Goal: Information Seeking & Learning: Check status

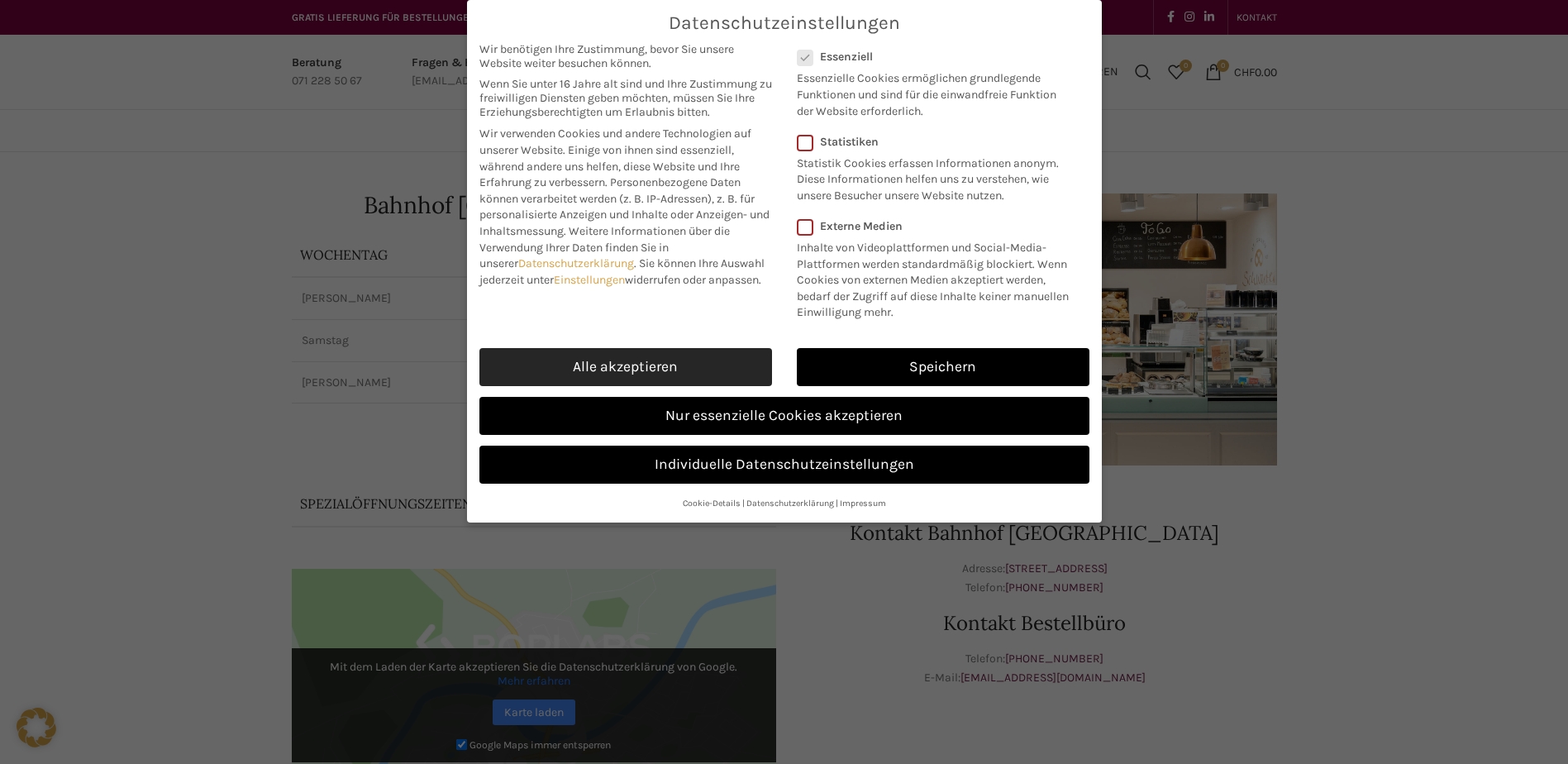
click at [662, 362] on link "Alle akzeptieren" at bounding box center [626, 367] width 293 height 38
checkbox input "true"
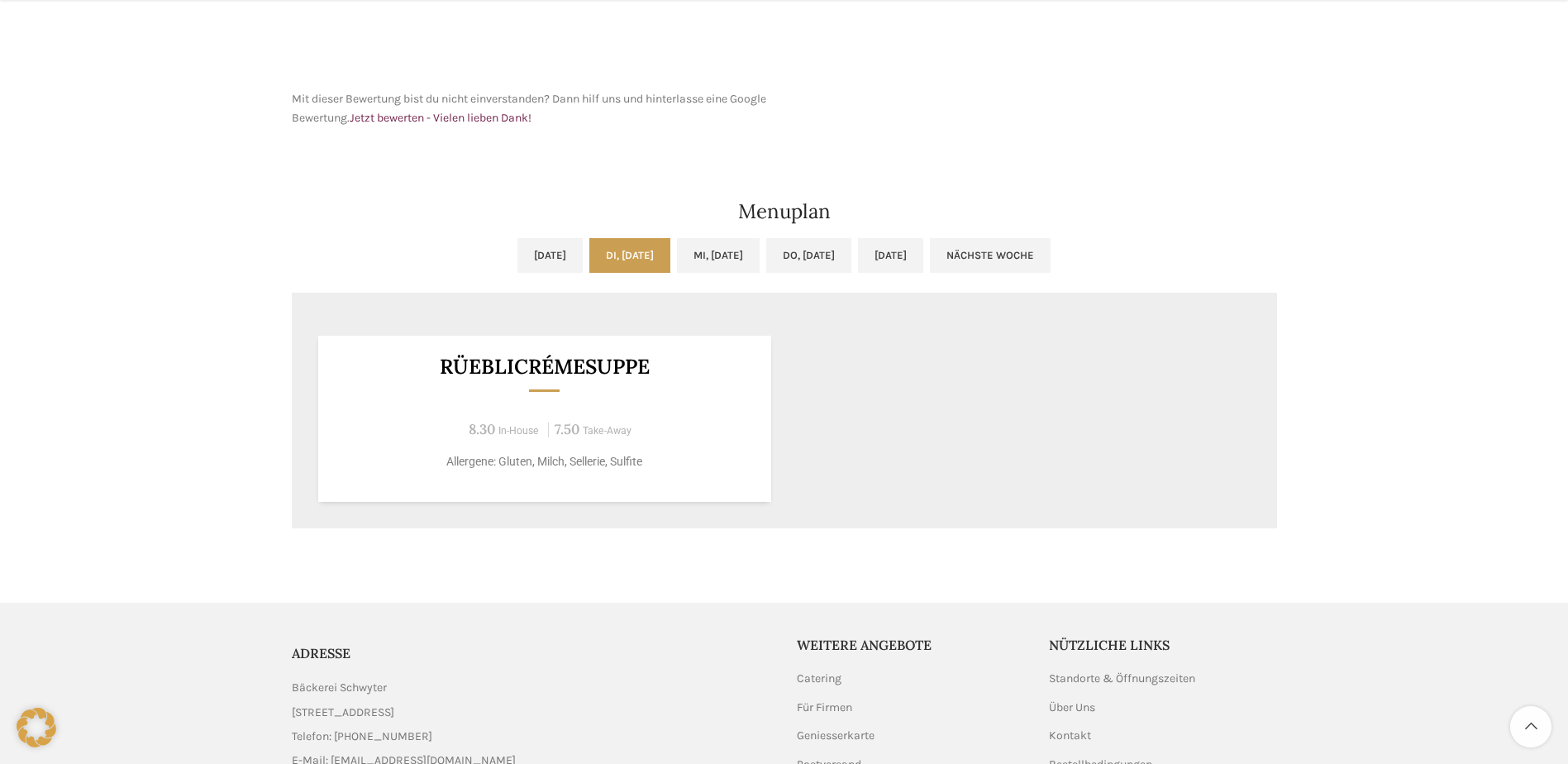
scroll to position [827, 0]
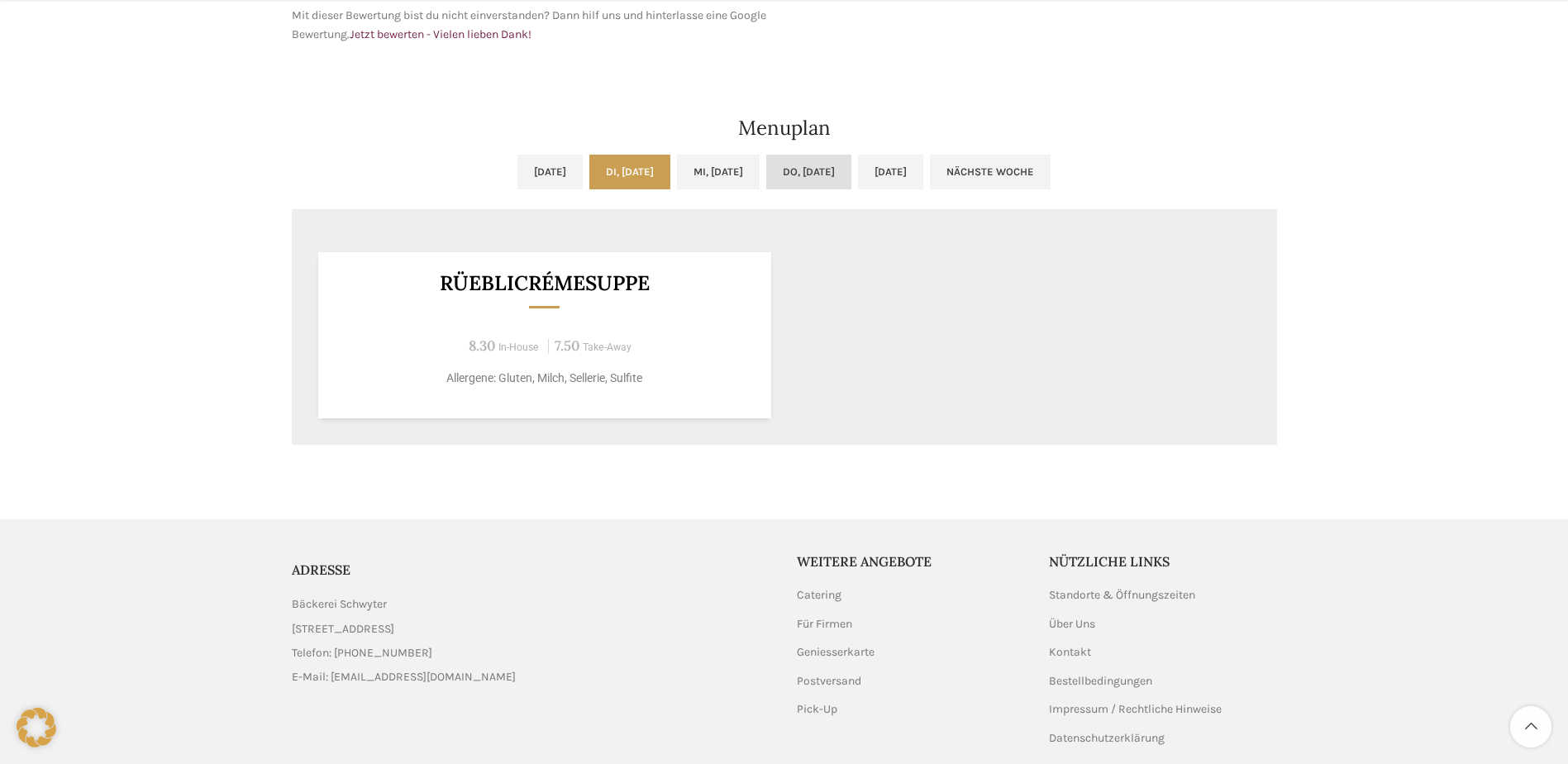
click at [832, 168] on link "Do, [DATE]" at bounding box center [809, 172] width 85 height 35
click at [924, 173] on link "[DATE]" at bounding box center [891, 172] width 66 height 35
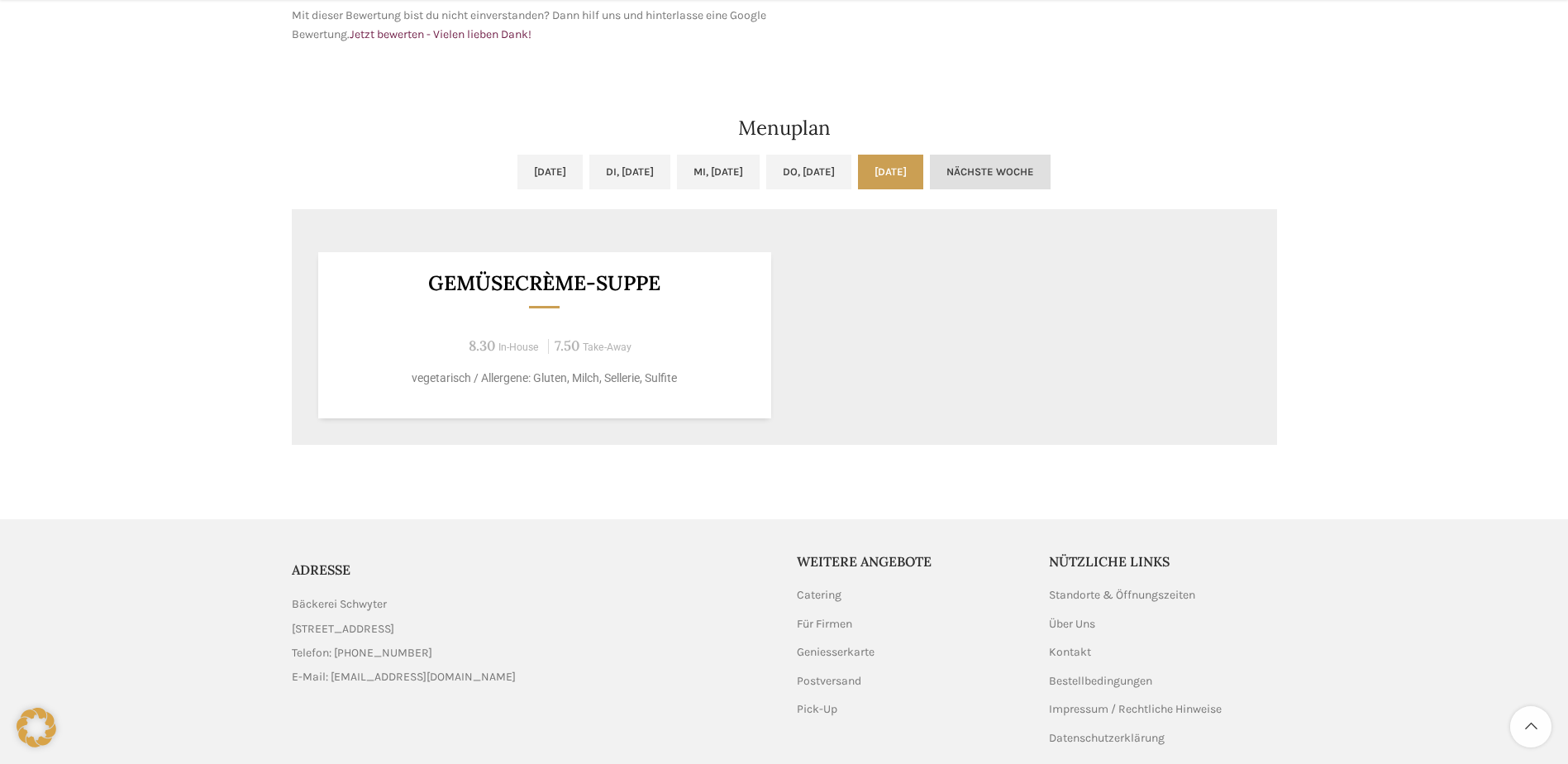
click at [1050, 170] on link "Nächste Woche" at bounding box center [990, 172] width 121 height 35
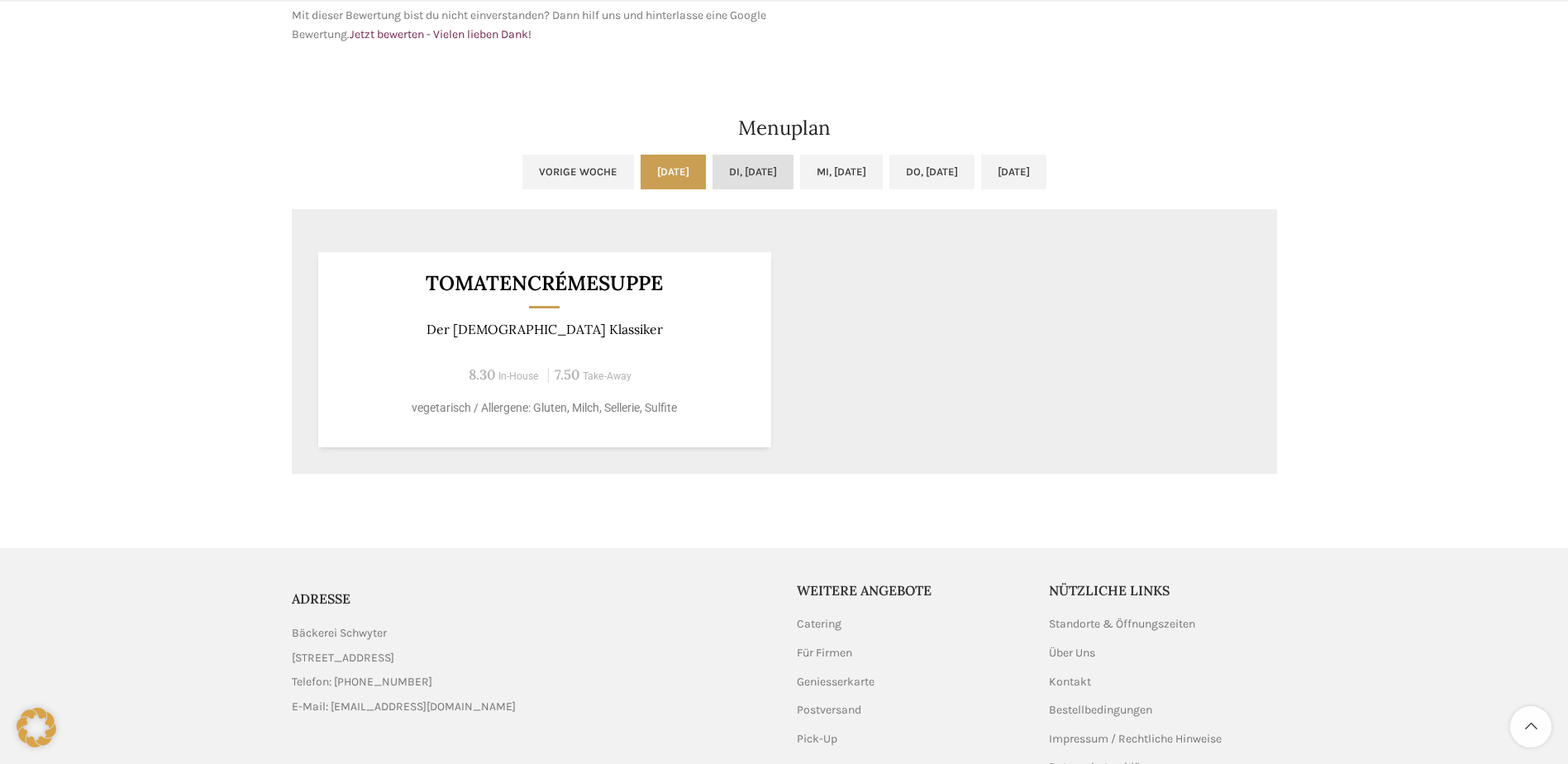
click at [720, 173] on link "Di, [DATE]" at bounding box center [753, 172] width 81 height 35
click at [814, 173] on link "Mi, [DATE]" at bounding box center [842, 172] width 83 height 35
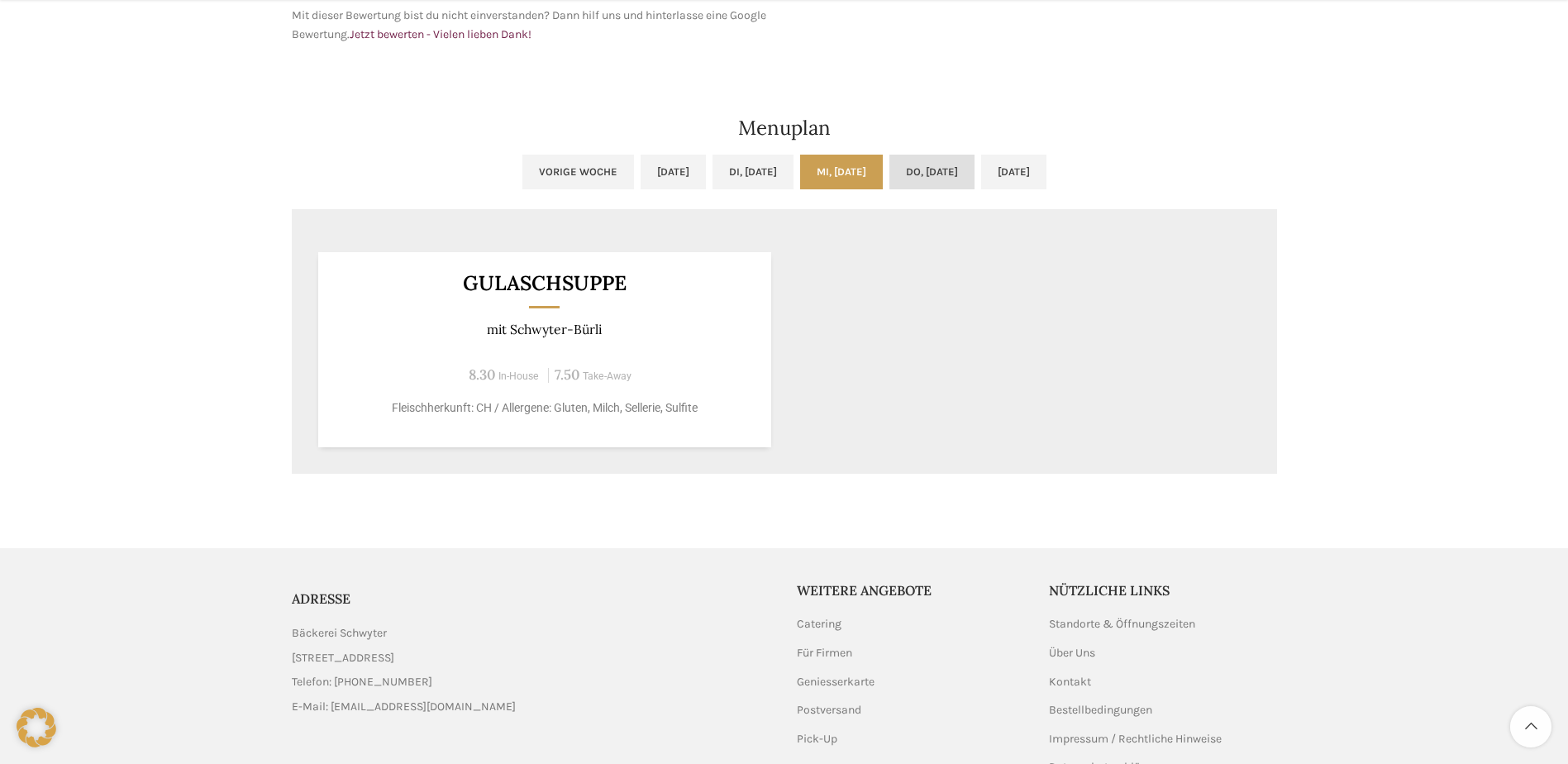
click at [934, 173] on link "Do, [DATE]" at bounding box center [932, 172] width 85 height 35
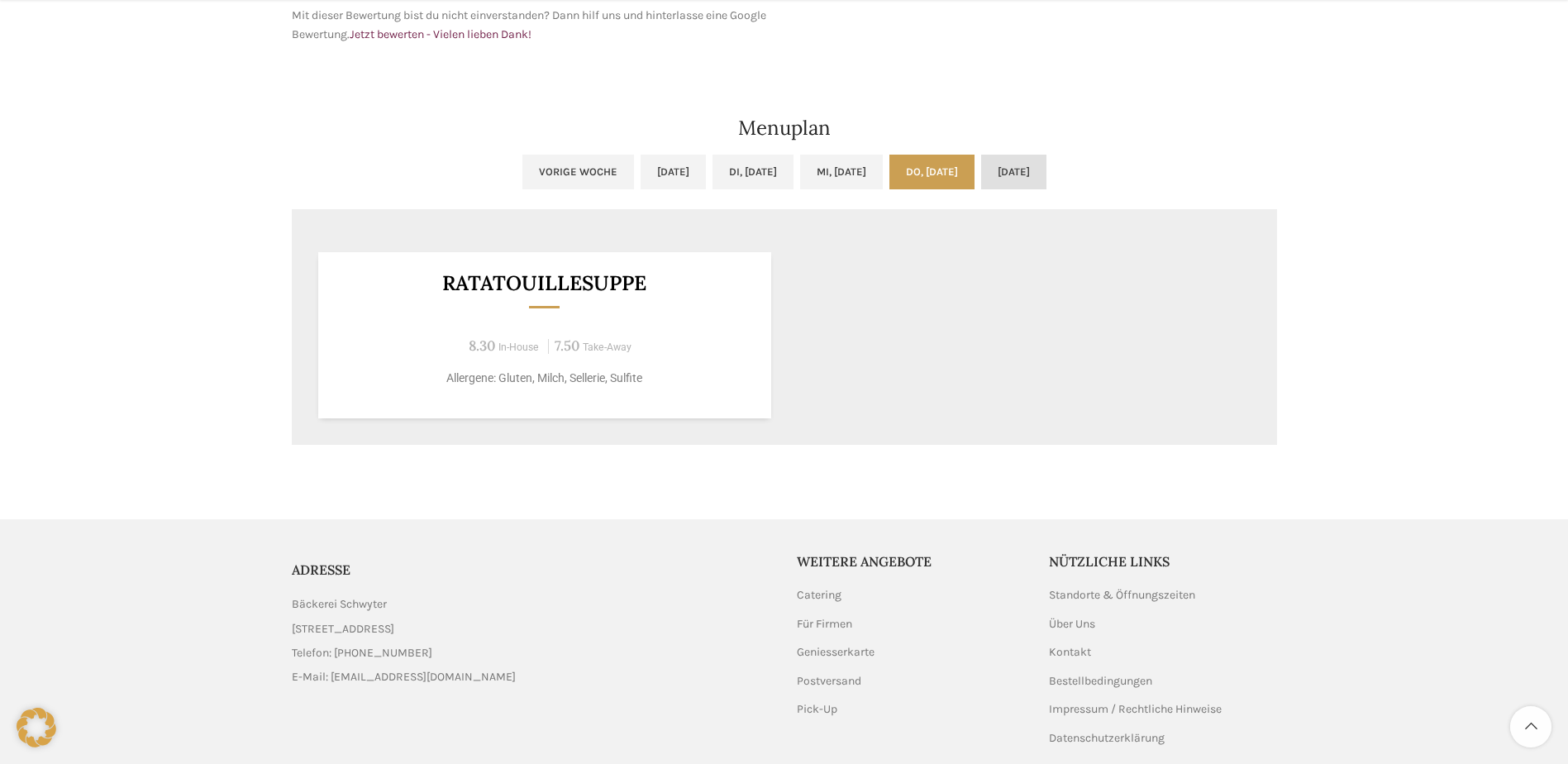
click at [1047, 165] on link "[DATE]" at bounding box center [1014, 172] width 66 height 35
